Goal: Transaction & Acquisition: Subscribe to service/newsletter

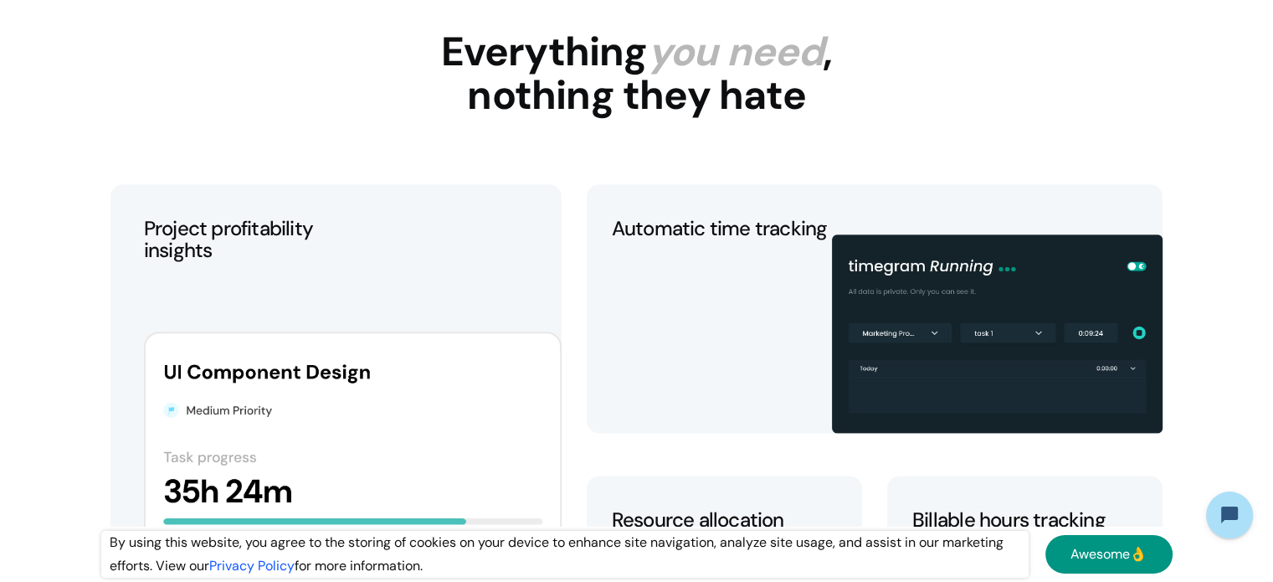
scroll to position [1974, 0]
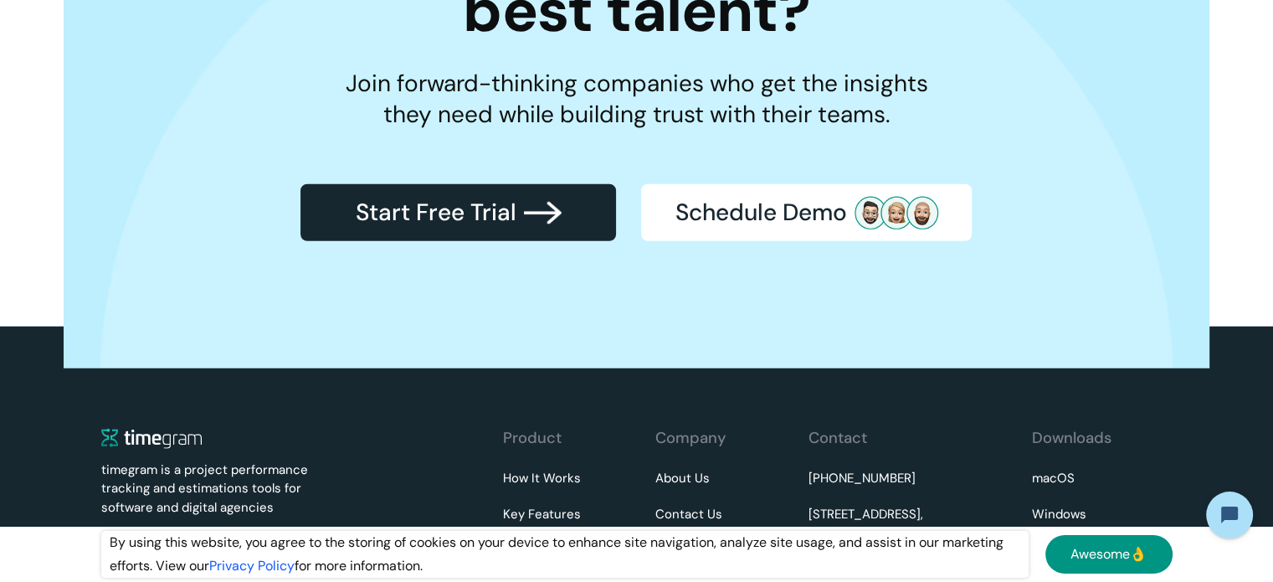
scroll to position [4444, 0]
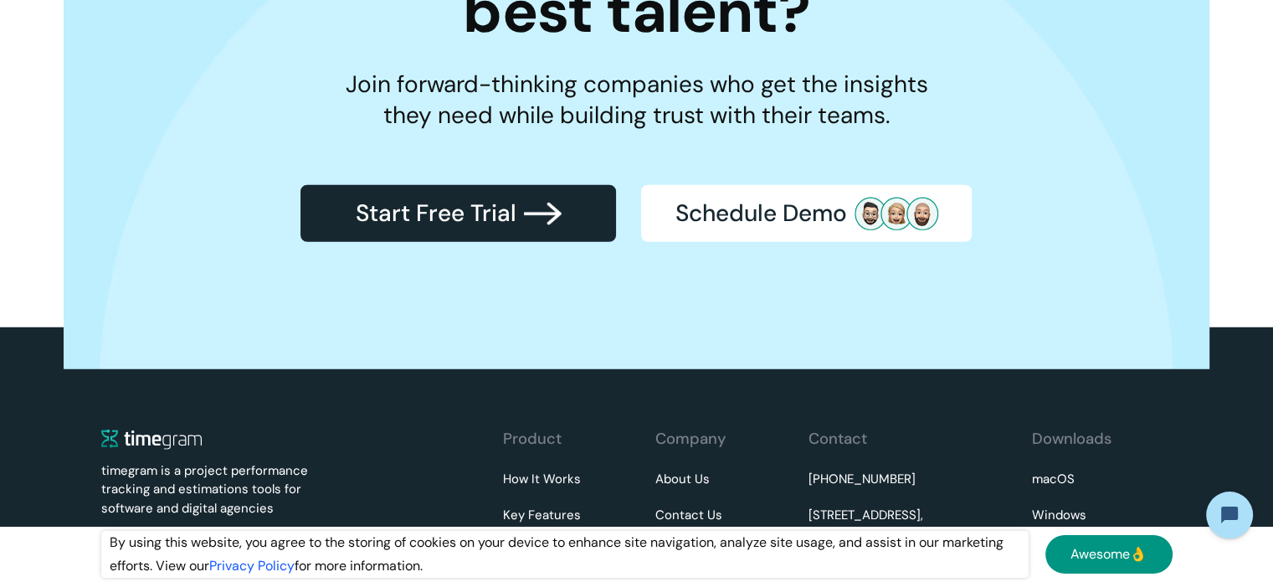
click at [506, 203] on div "Start Free Trial" at bounding box center [435, 213] width 161 height 23
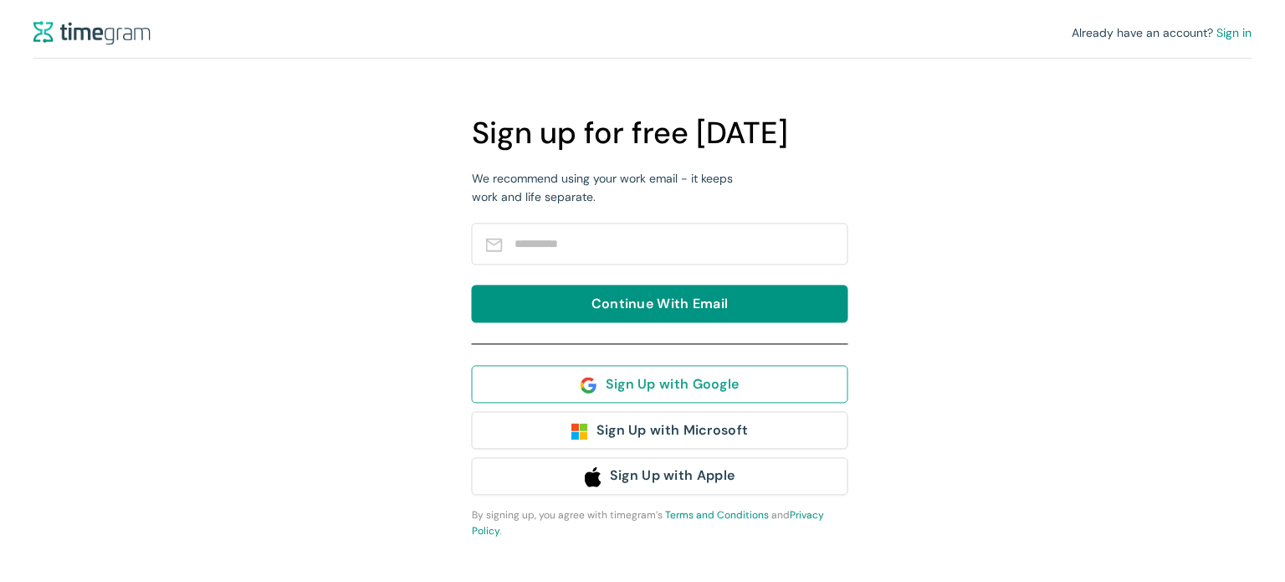
click at [530, 372] on button "Sign Up with Google" at bounding box center [660, 384] width 377 height 38
